Goal: Information Seeking & Learning: Learn about a topic

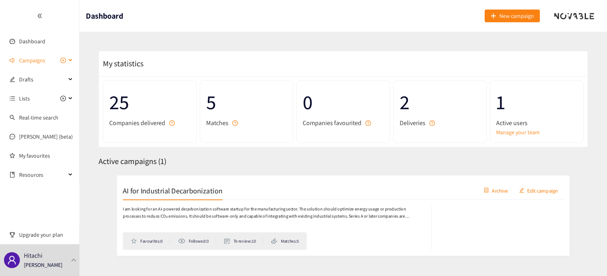
click at [46, 61] on span "Campaigns" at bounding box center [42, 60] width 47 height 16
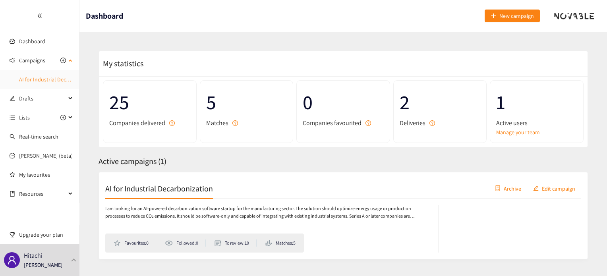
click at [39, 83] on link "AI for Industrial Decarbonization" at bounding box center [57, 79] width 77 height 7
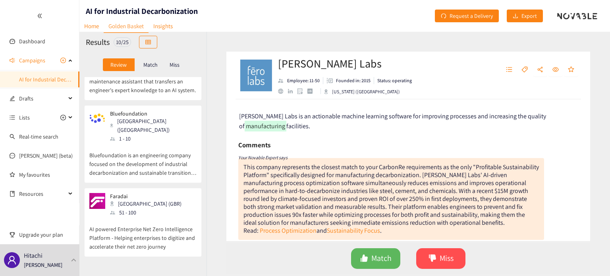
scroll to position [473, 0]
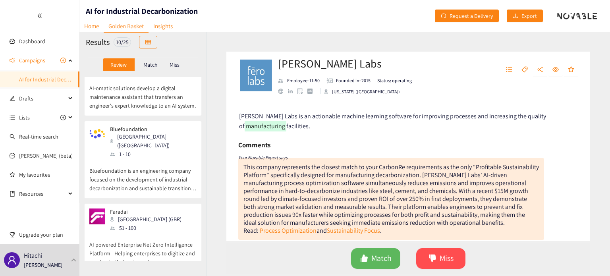
click at [160, 158] on div "Bluefoundation [GEOGRAPHIC_DATA] ([GEOGRAPHIC_DATA]) 1 - 10 Bluefoundation is a…" at bounding box center [142, 162] width 107 height 72
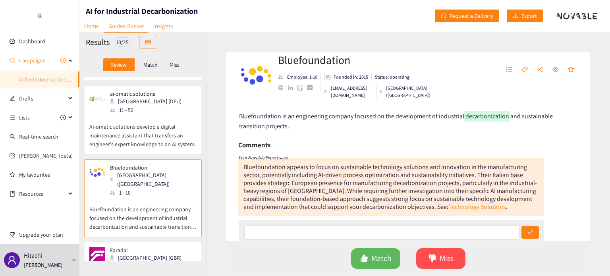
scroll to position [421, 0]
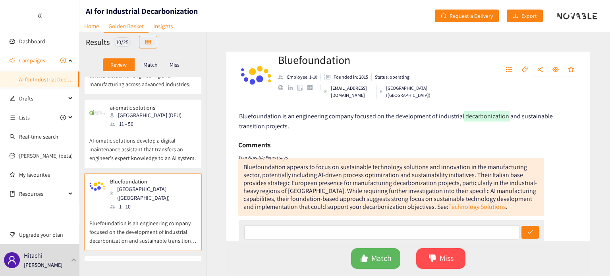
click at [155, 135] on p "AI-omatic solutions develop a digital maintenance assistant that transfers an e…" at bounding box center [142, 145] width 107 height 34
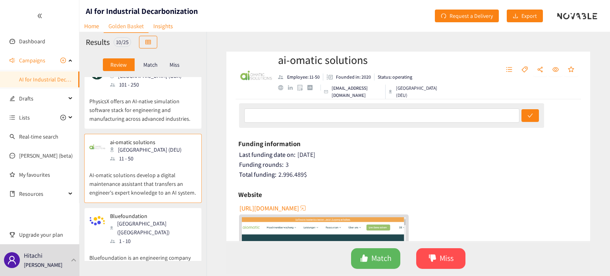
scroll to position [314, 0]
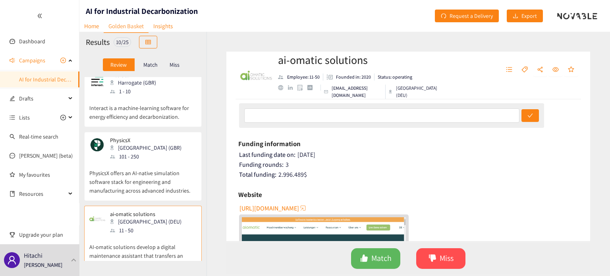
click at [135, 161] on p "PhysicsX offers an AI-native simulation software stack for engineering and manu…" at bounding box center [142, 178] width 107 height 34
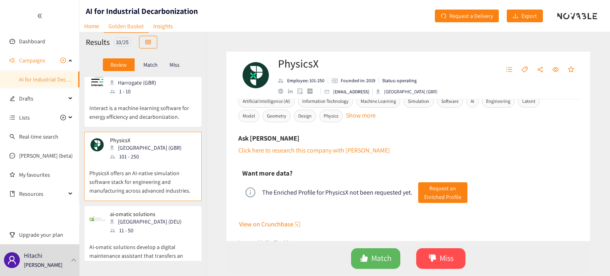
scroll to position [209, 0]
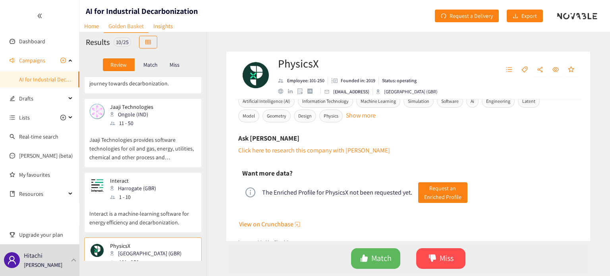
click at [137, 201] on p "Interact is a machine-learning software for energy efficiency and decarbonizati…" at bounding box center [142, 213] width 107 height 25
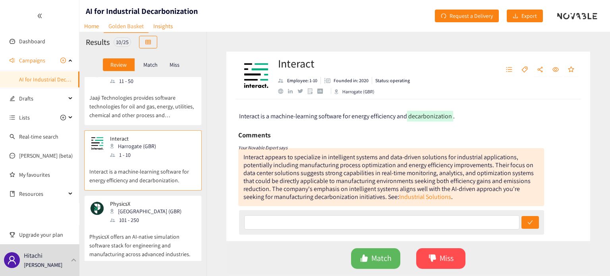
scroll to position [314, 0]
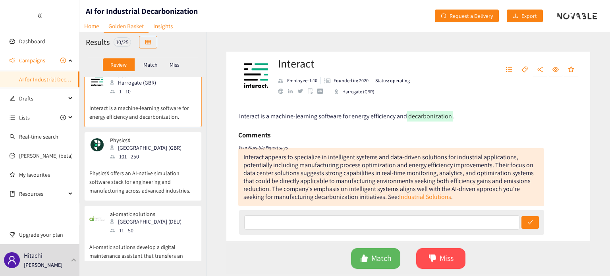
click at [166, 161] on p "PhysicsX offers an AI-native simulation software stack for engineering and manu…" at bounding box center [142, 178] width 107 height 34
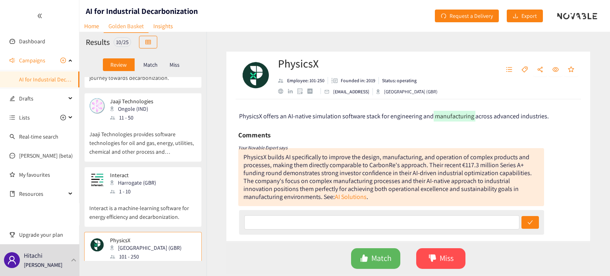
scroll to position [209, 0]
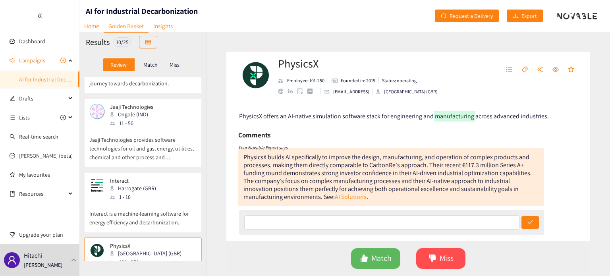
click at [166, 135] on div "Jaaji Technologies Ongole (IND) 11 - 50 Jaaji Technologies provides software te…" at bounding box center [142, 136] width 107 height 64
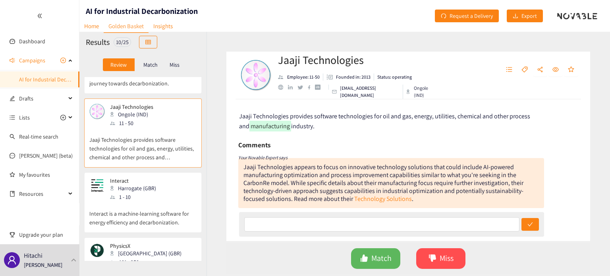
click at [181, 201] on p "Interact is a machine-learning software for energy efficiency and decarbonizati…" at bounding box center [142, 213] width 107 height 25
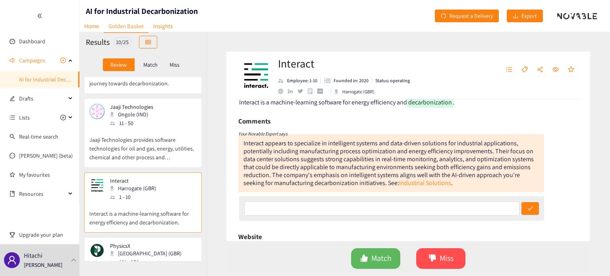
scroll to position [0, 0]
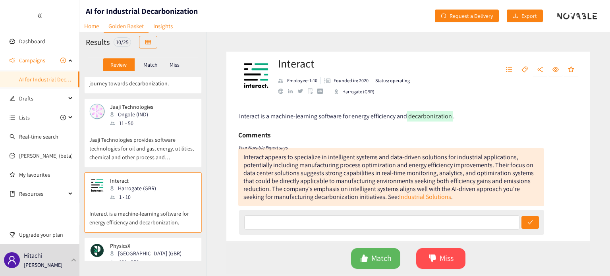
click at [287, 65] on h2 "Interact" at bounding box center [344, 64] width 132 height 16
copy h2 "Interact"
